Goal: Check status: Check status

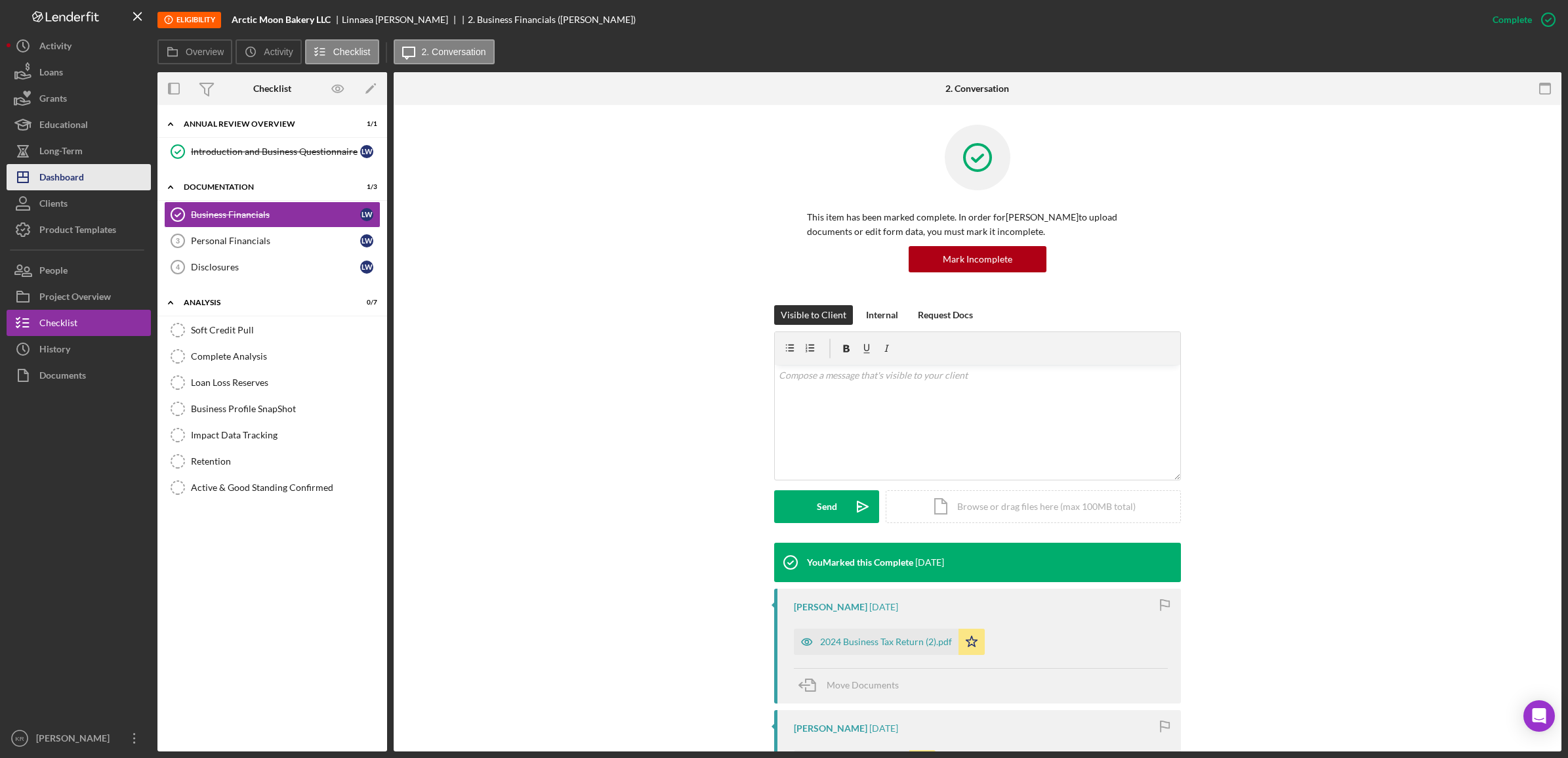
click at [73, 164] on div "Dashboard" at bounding box center [62, 178] width 45 height 30
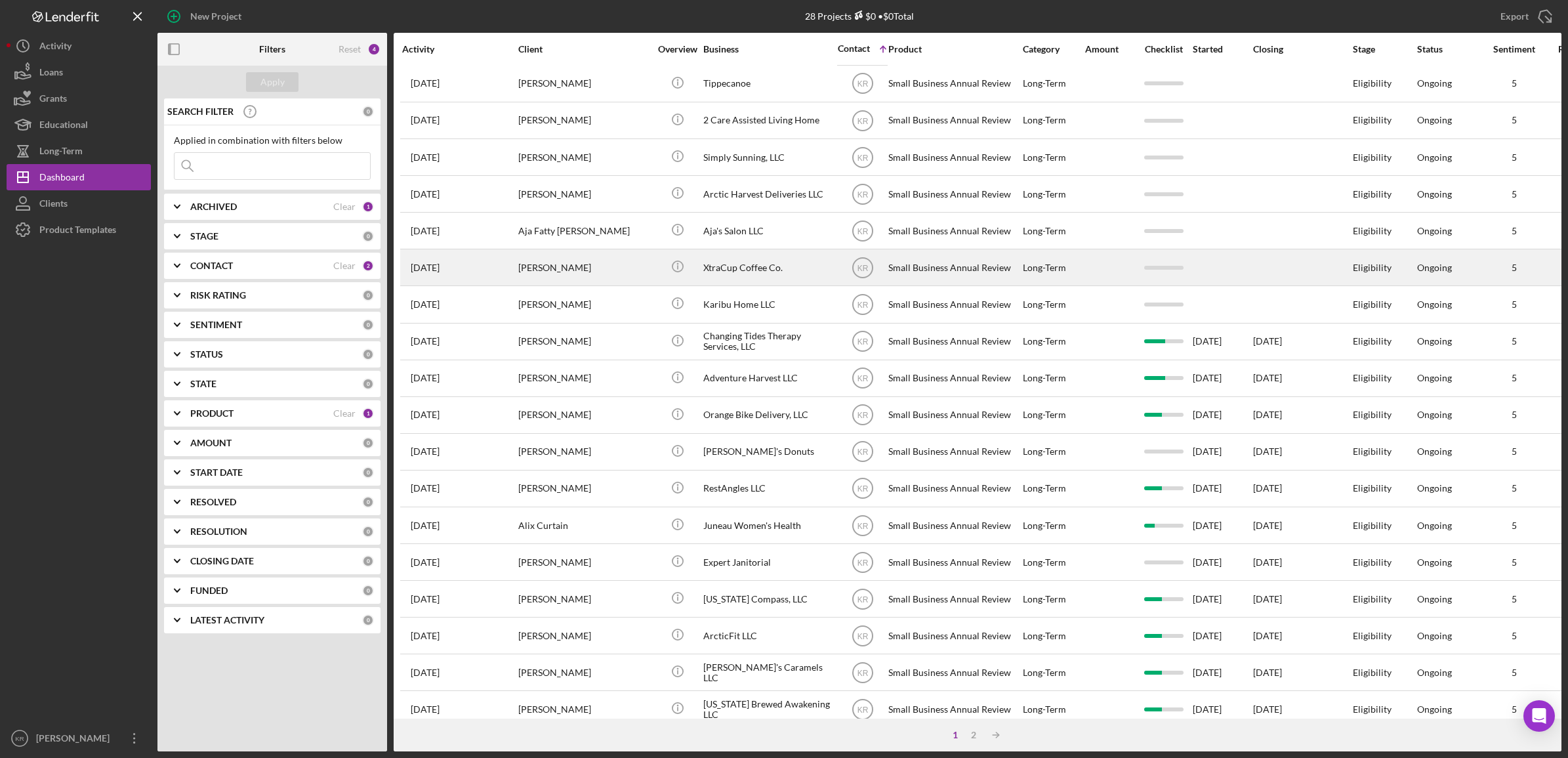
scroll to position [299, 0]
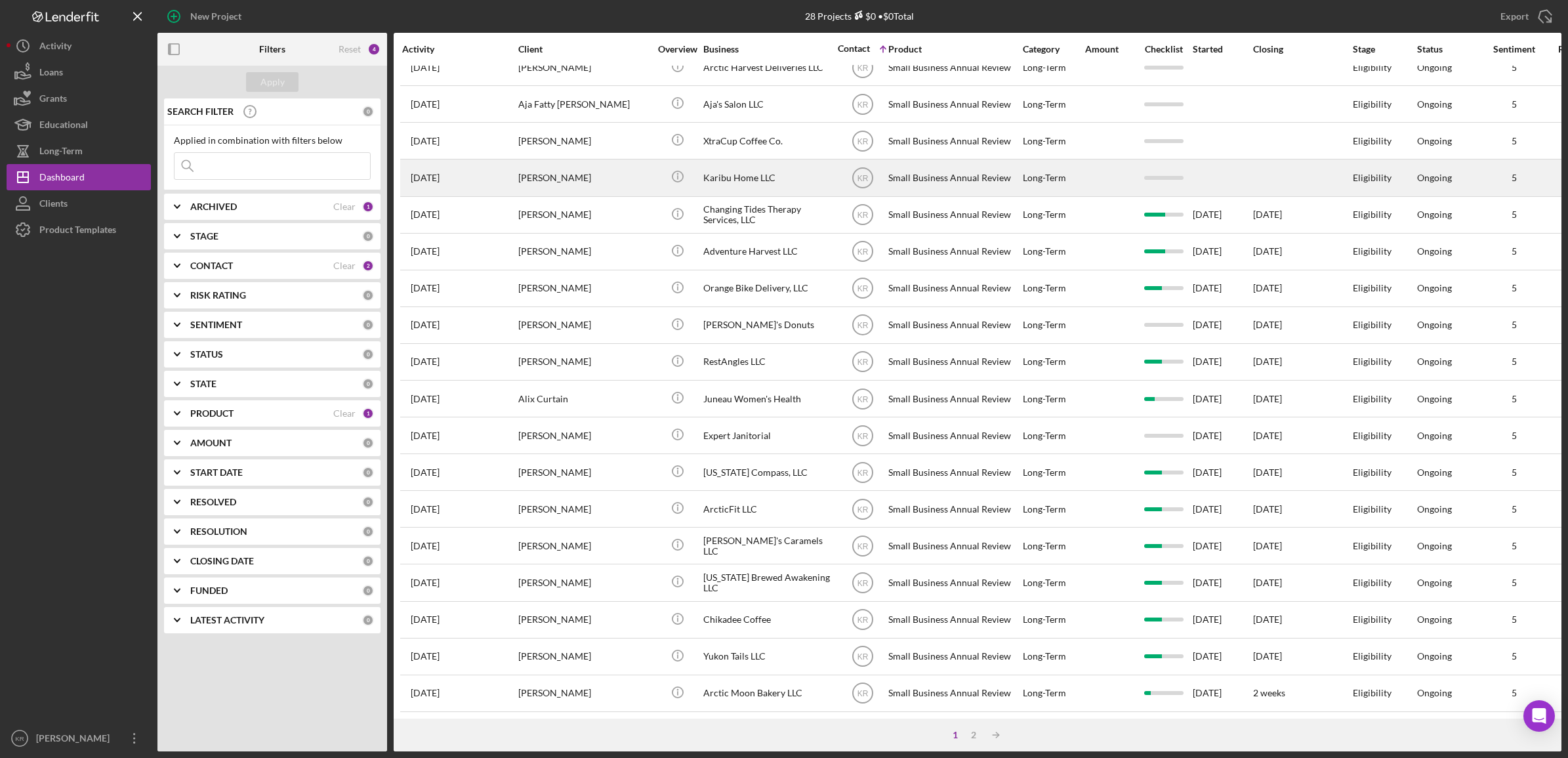
click at [591, 165] on div "[PERSON_NAME]" at bounding box center [584, 177] width 131 height 34
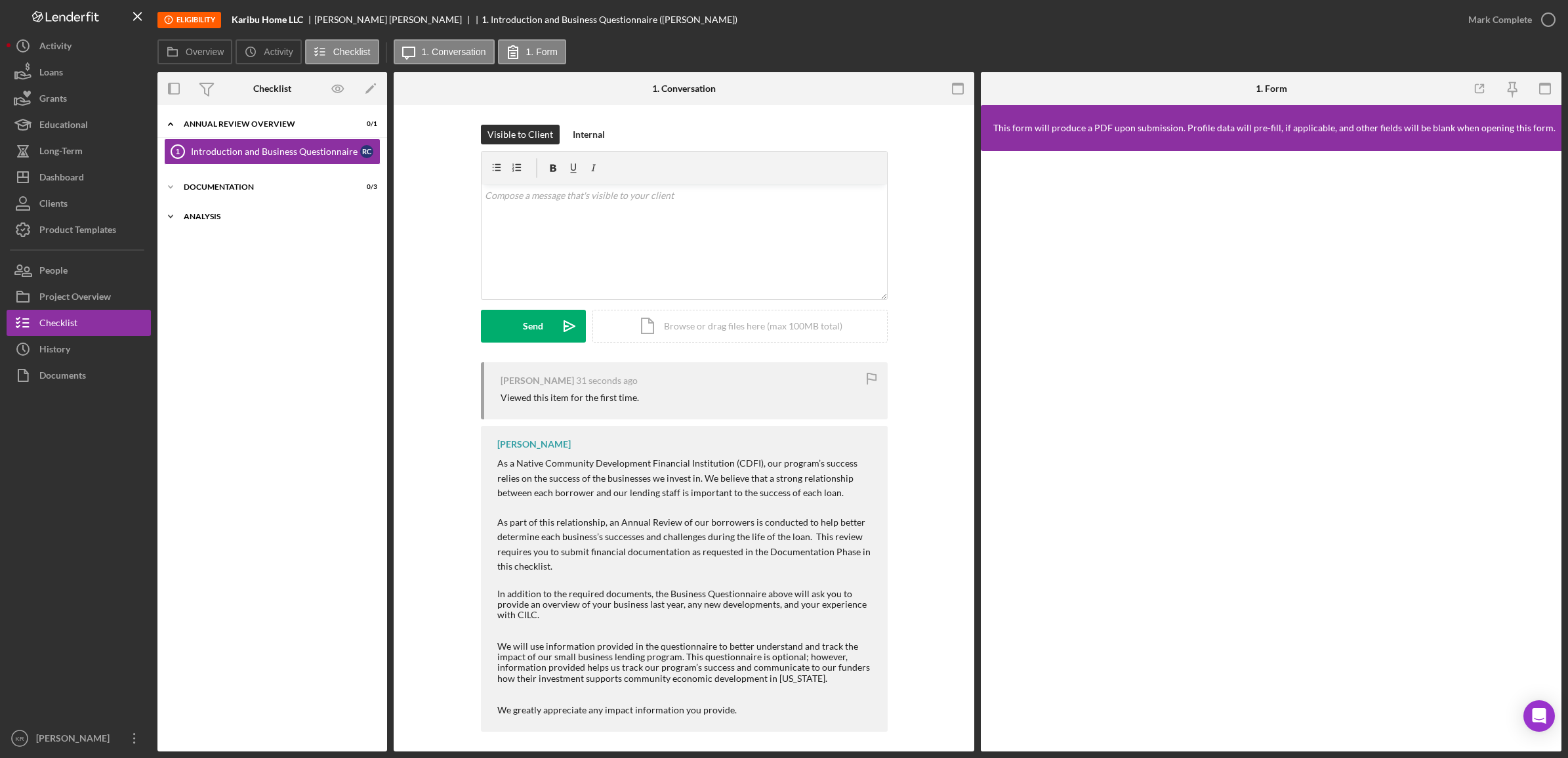
click at [259, 225] on div "Icon/Expander Analysis 0 / 7" at bounding box center [272, 216] width 230 height 26
click at [258, 199] on div "Icon/Expander Documentation 0 / 3" at bounding box center [272, 186] width 230 height 26
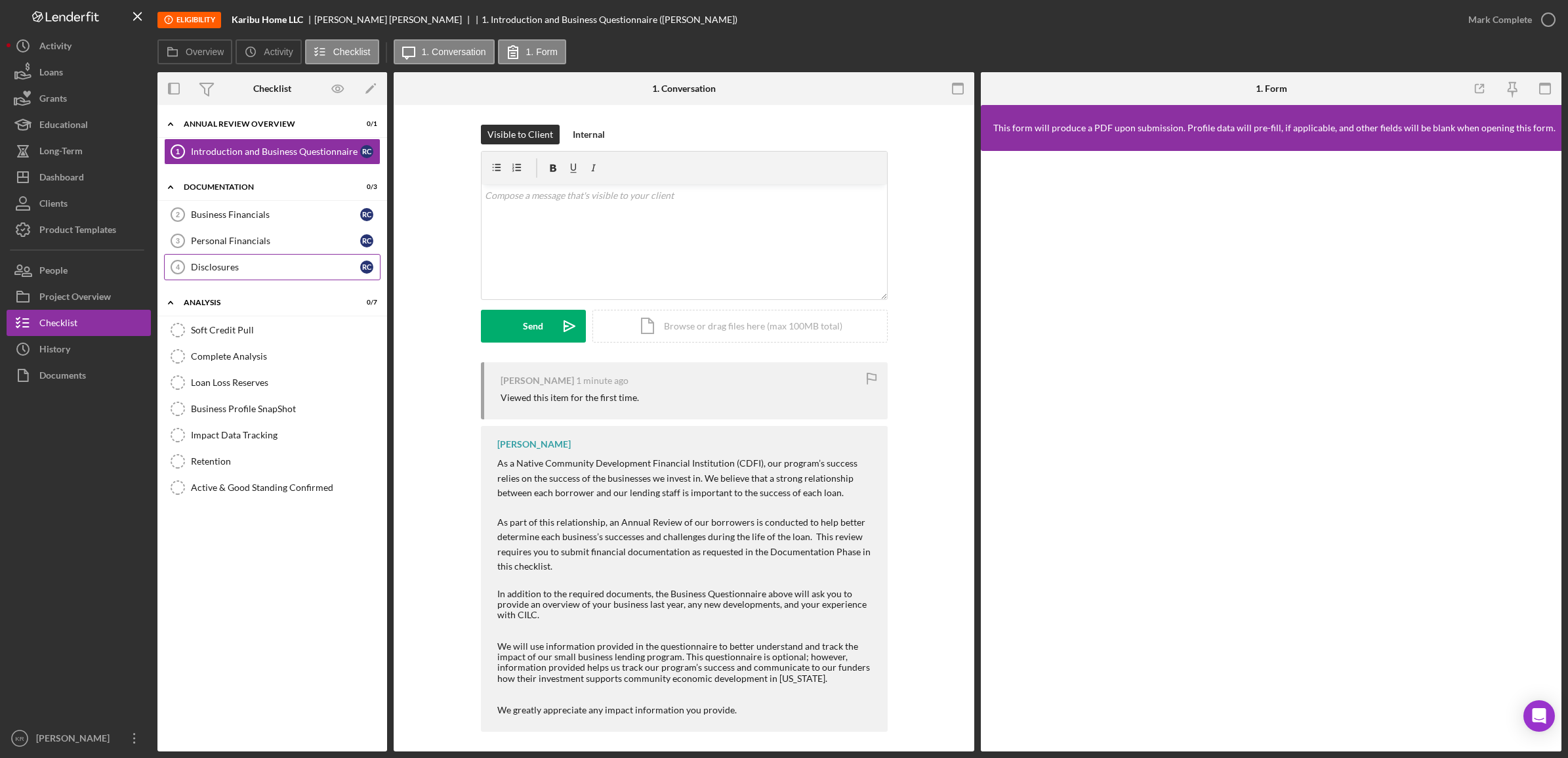
click at [223, 267] on div "Disclosures" at bounding box center [276, 267] width 170 height 10
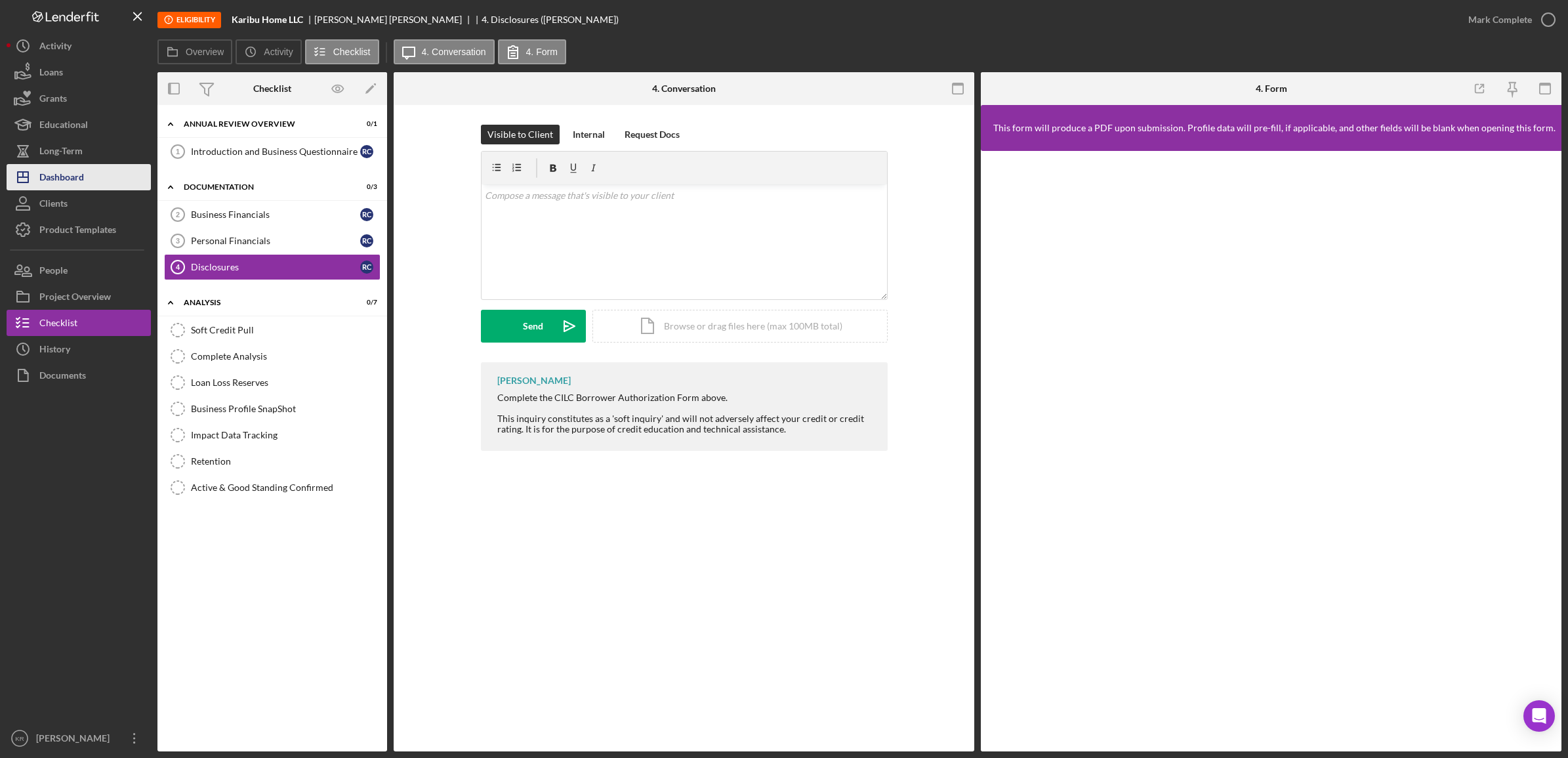
click at [111, 174] on button "Icon/Dashboard Dashboard" at bounding box center [78, 177] width 144 height 26
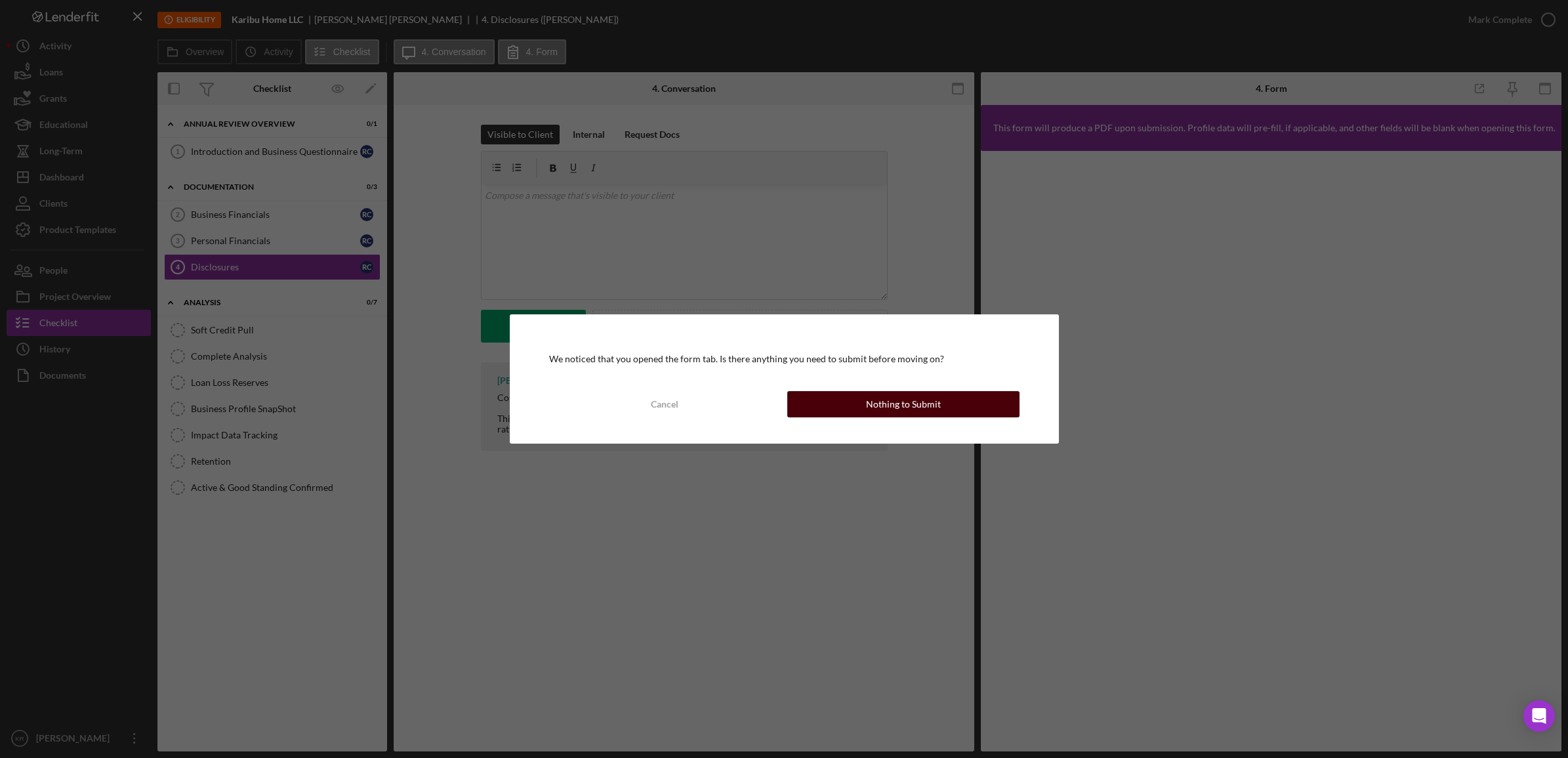
click at [878, 407] on div "Nothing to Submit" at bounding box center [903, 404] width 74 height 26
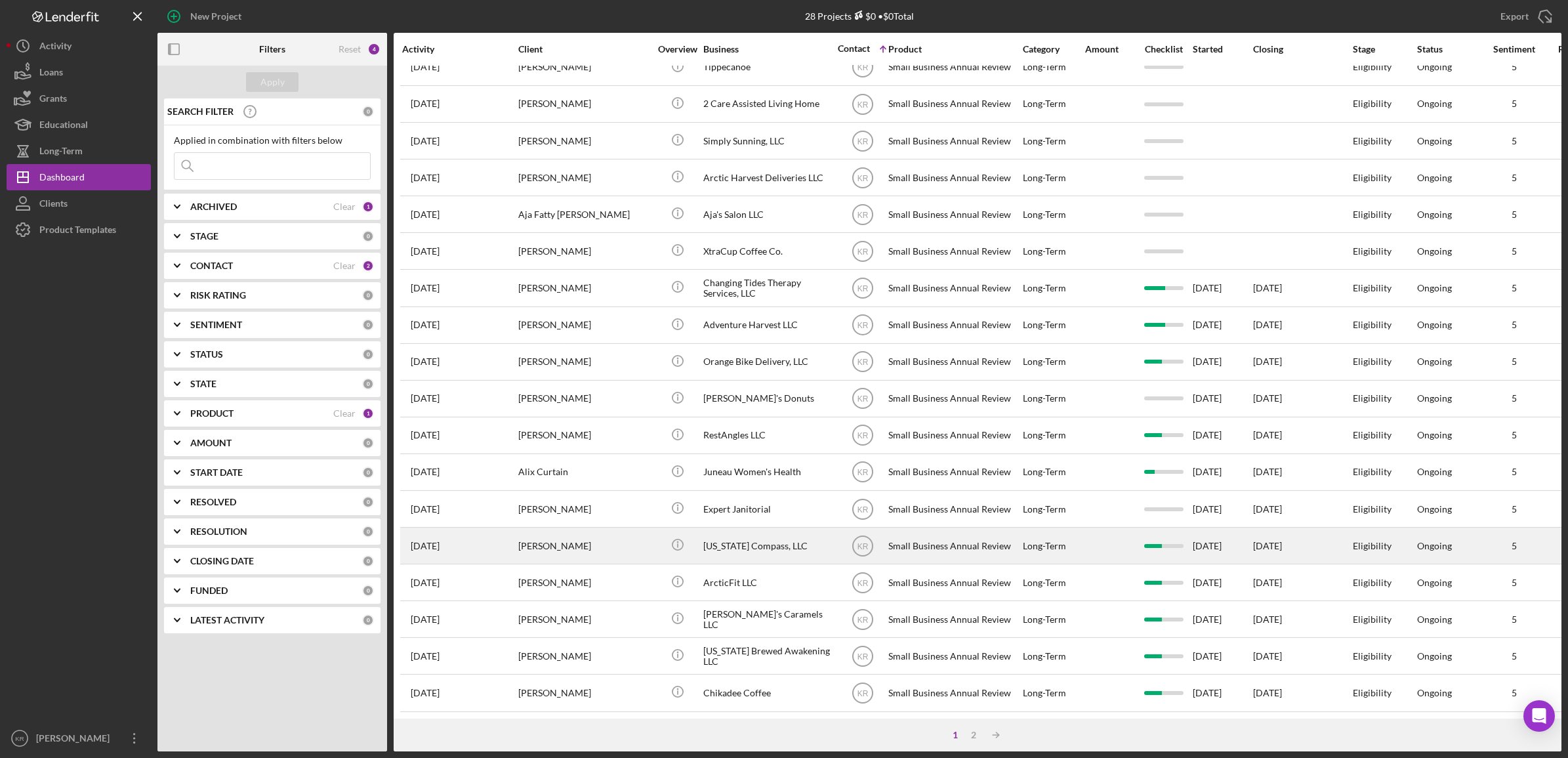
scroll to position [299, 0]
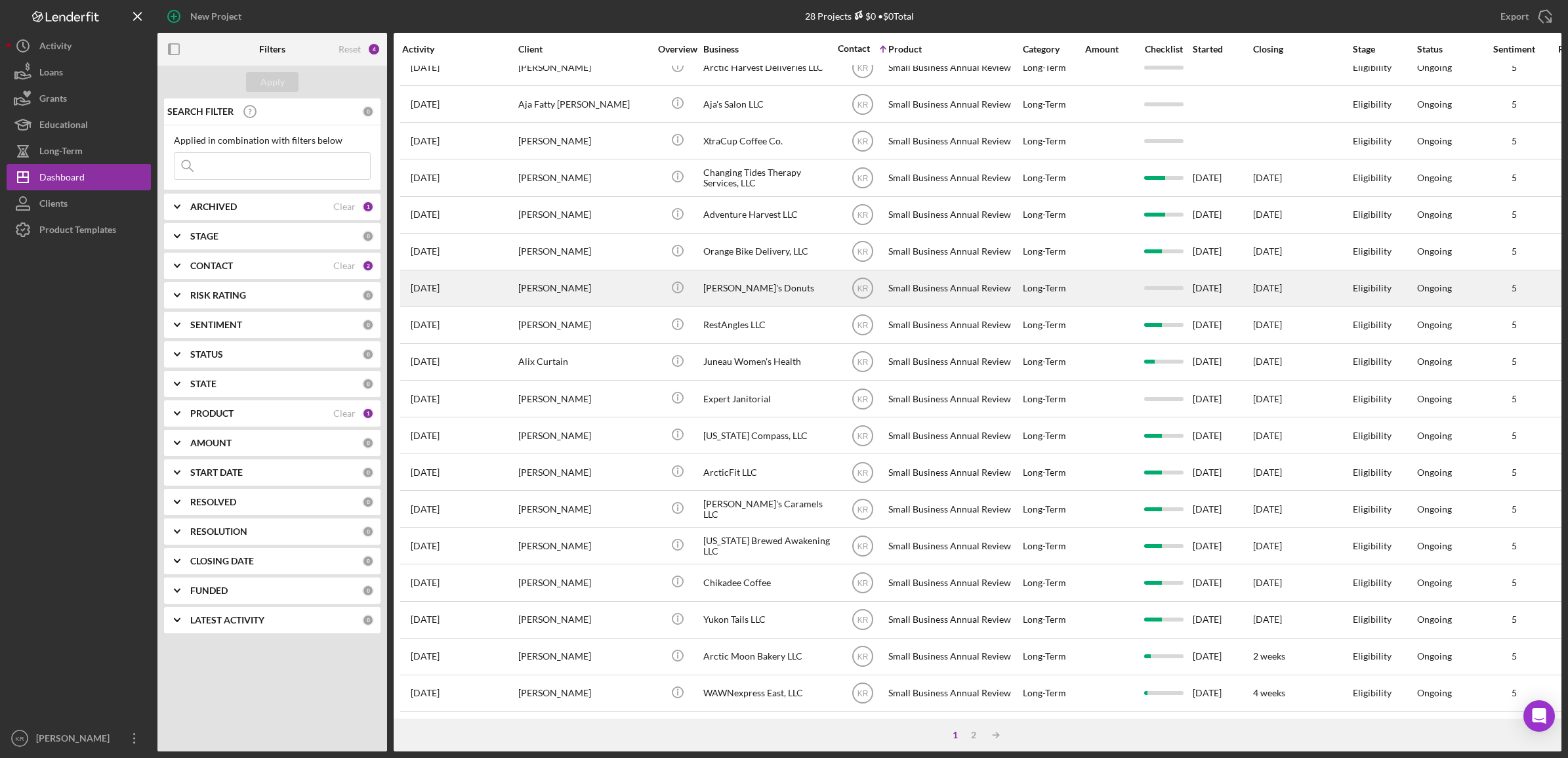
click at [686, 284] on div "Icon/Info" at bounding box center [678, 288] width 50 height 34
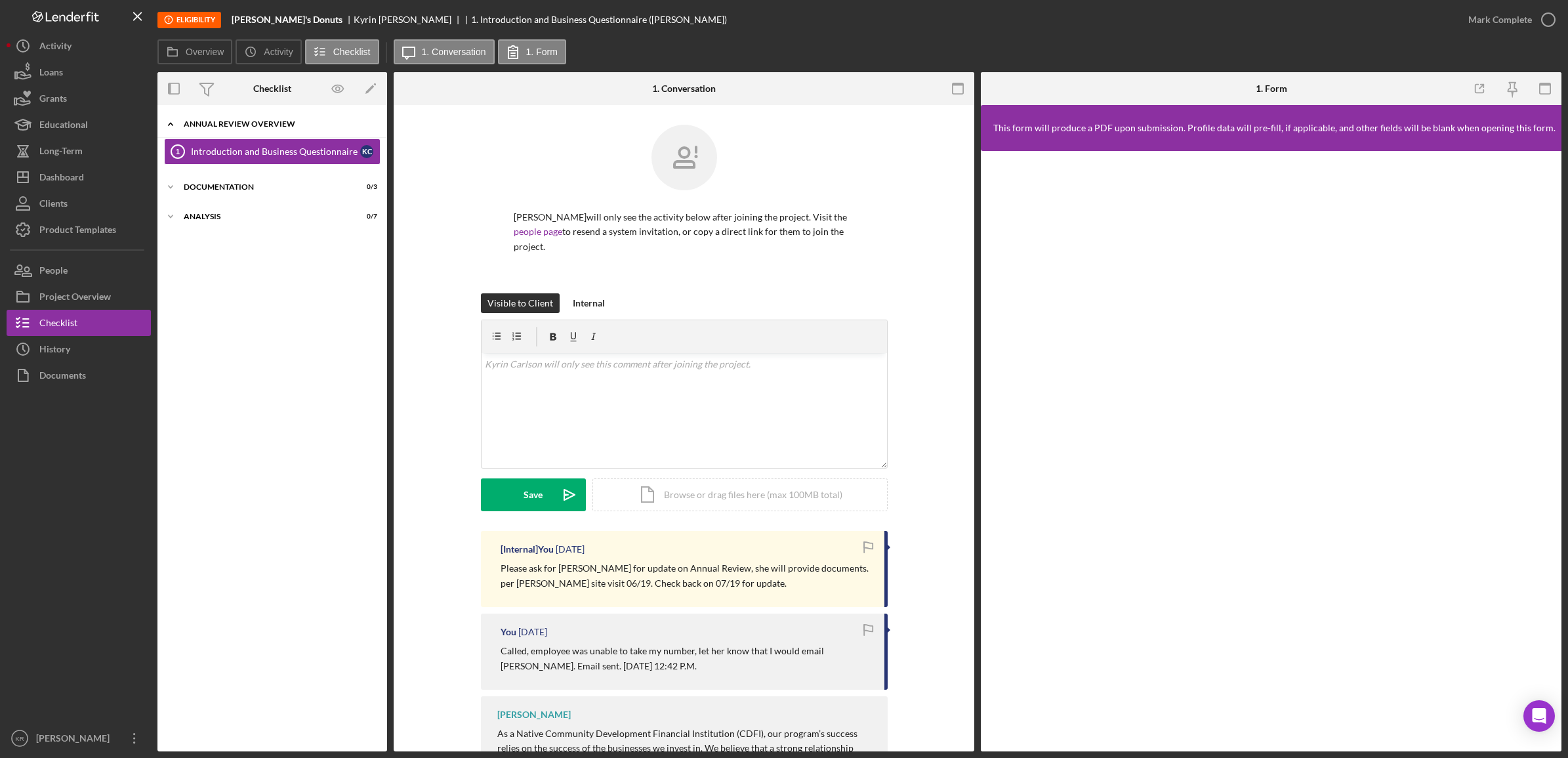
click at [294, 128] on div "Icon/Expander Annual Review Overview 0 / 1" at bounding box center [272, 125] width 230 height 27
click at [294, 129] on div "Icon/Expander Annual Review Overview 0 / 1" at bounding box center [272, 124] width 230 height 26
click at [224, 178] on div "Icon/Expander Documentation 0 / 3" at bounding box center [272, 186] width 230 height 26
click at [221, 295] on div "Icon/Expander Analysis 0 / 7" at bounding box center [272, 303] width 230 height 26
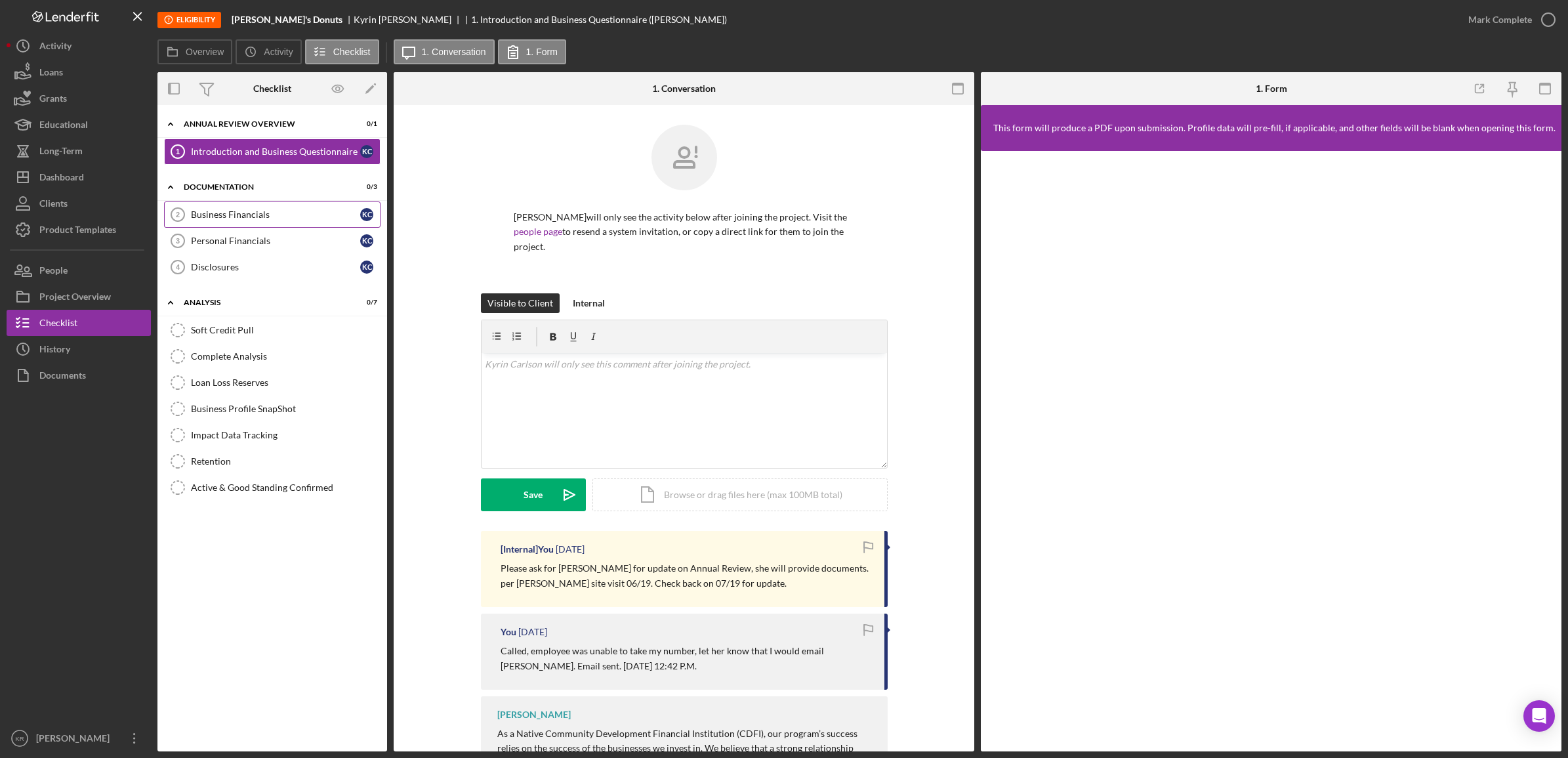
click at [270, 209] on link "Business Financials 2 Business Financials K C" at bounding box center [272, 215] width 217 height 26
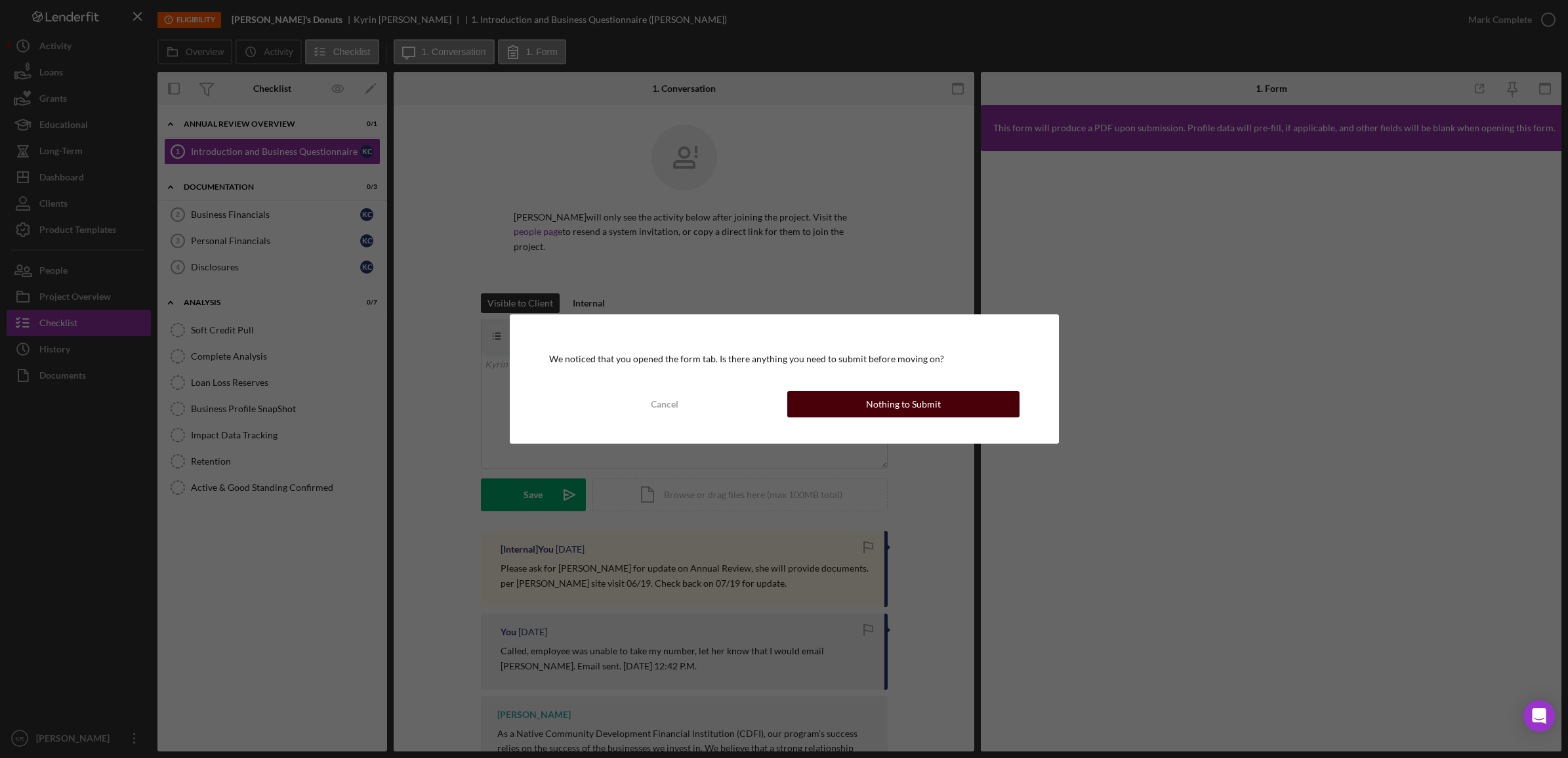
click at [898, 392] on div "Nothing to Submit" at bounding box center [903, 404] width 74 height 26
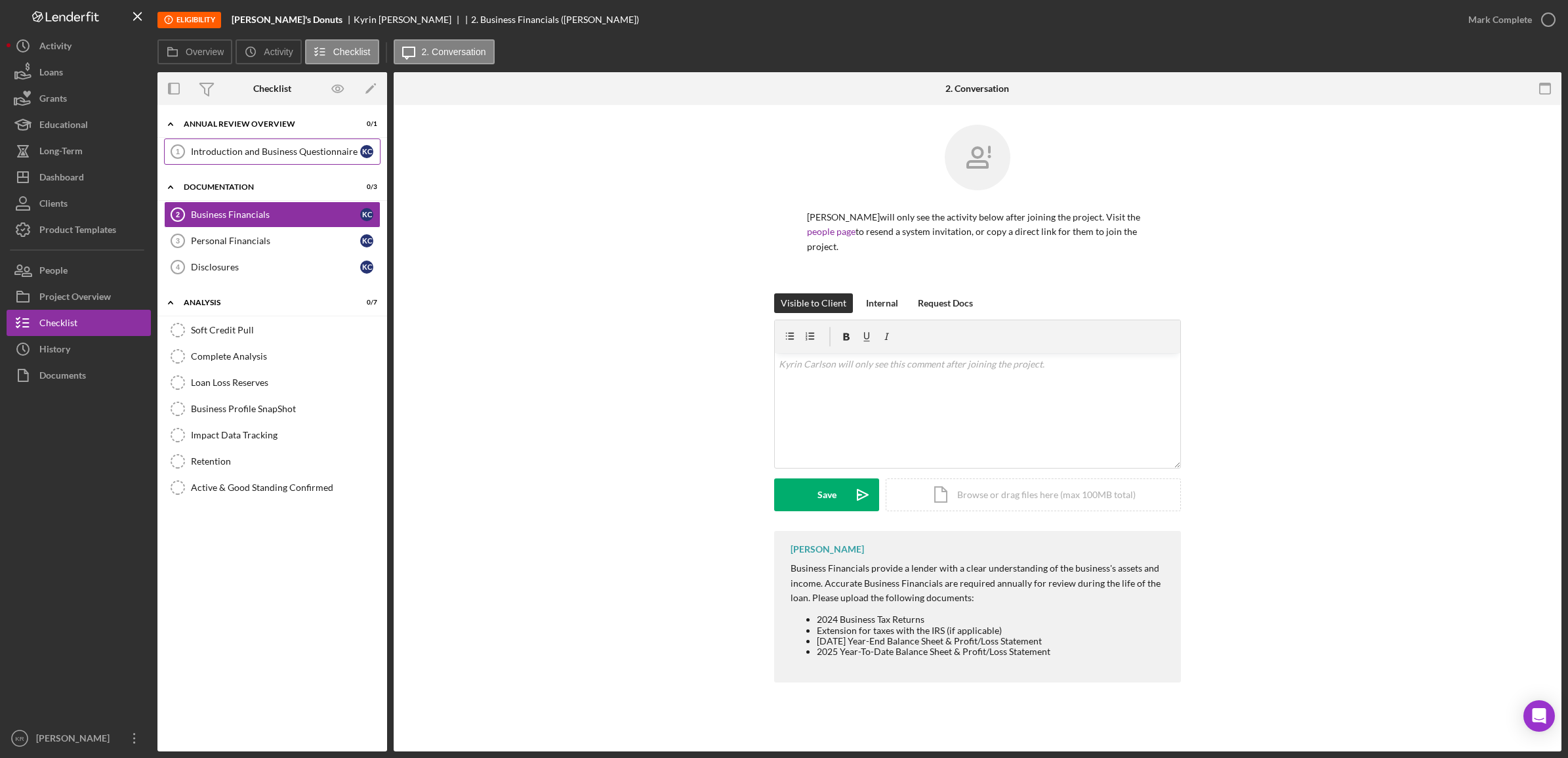
click at [226, 162] on link "Introduction and Business Questionnaire 1 Introduction and Business Questionnai…" at bounding box center [272, 151] width 217 height 26
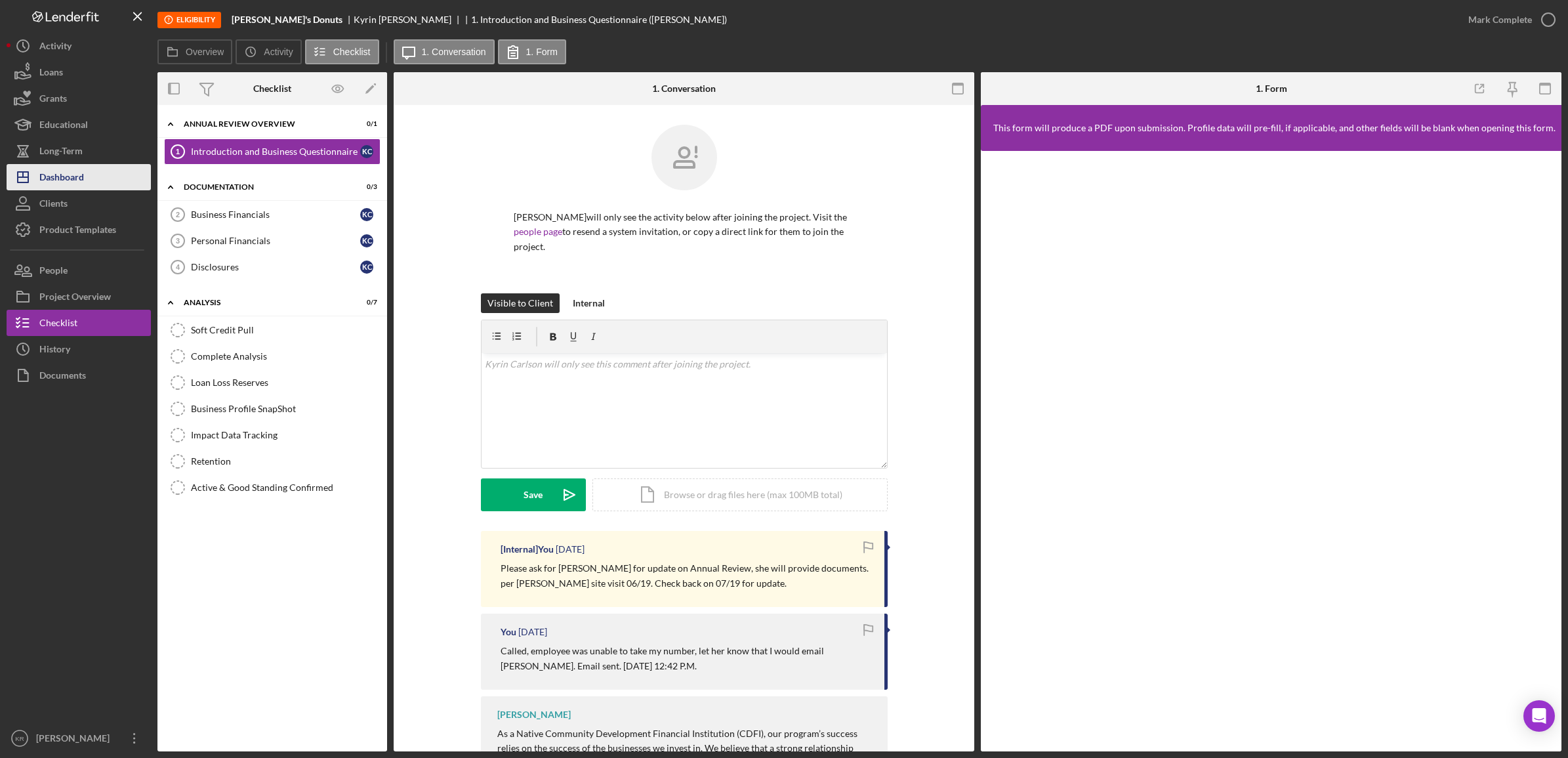
click at [76, 185] on div "Dashboard" at bounding box center [62, 178] width 45 height 30
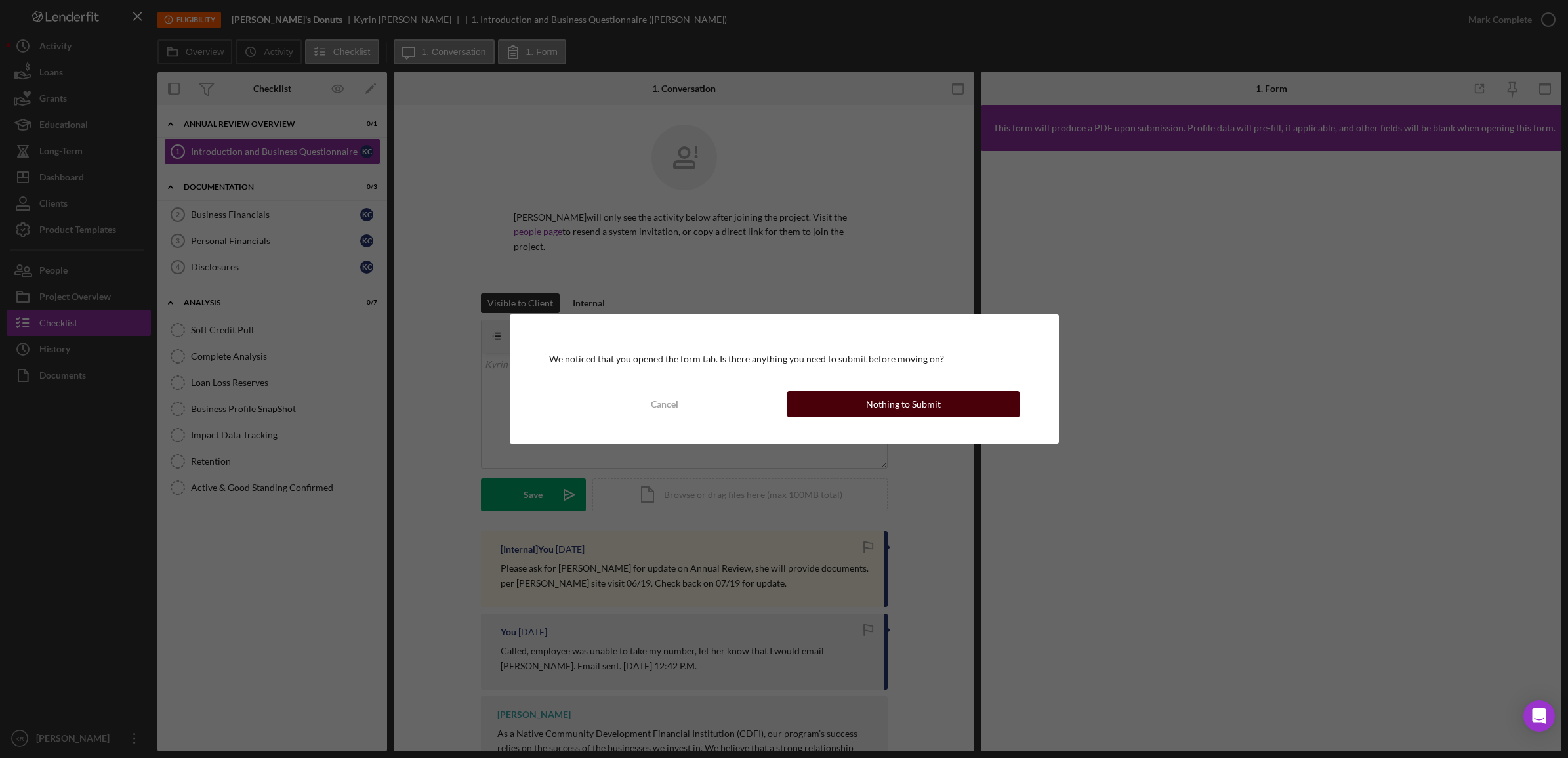
click at [956, 407] on button "Nothing to Submit" at bounding box center [903, 404] width 232 height 26
